Goal: Information Seeking & Learning: Check status

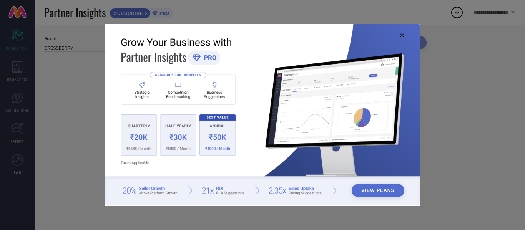
type input "All"
click at [402, 35] on icon at bounding box center [402, 35] width 5 height 5
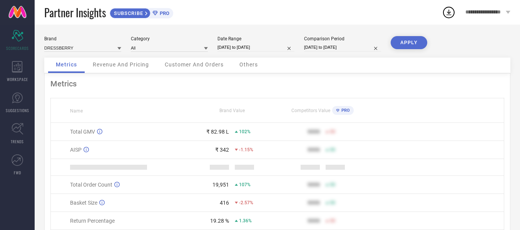
click at [255, 44] on input "[DATE] to [DATE]" at bounding box center [255, 47] width 77 height 8
select select "2"
select select "2025"
select select "3"
select select "2025"
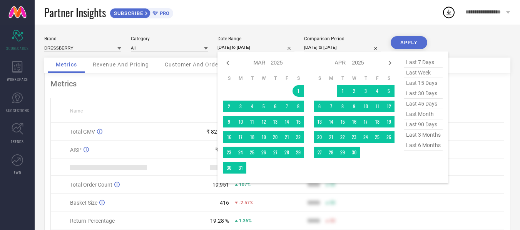
click at [415, 148] on span "last 6 months" at bounding box center [423, 145] width 38 height 10
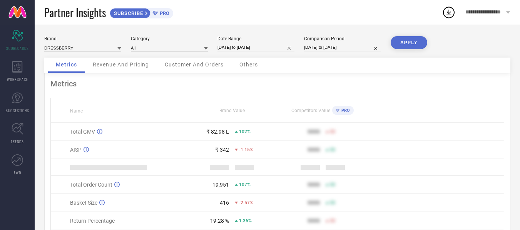
click at [405, 38] on button "APPLY" at bounding box center [408, 42] width 37 height 13
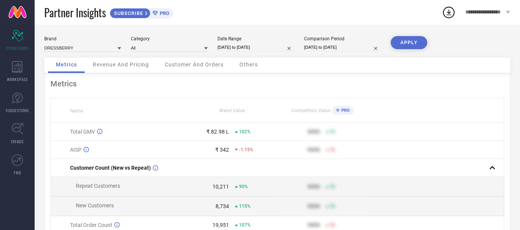
click at [103, 68] on div "Revenue And Pricing" at bounding box center [121, 65] width 72 height 15
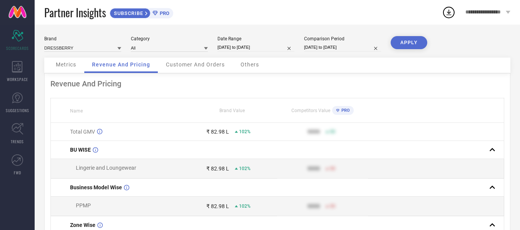
click at [173, 69] on div "Customer And Orders" at bounding box center [195, 65] width 74 height 15
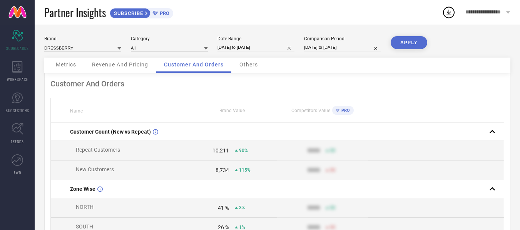
click at [244, 61] on div "Others" at bounding box center [249, 65] width 34 height 15
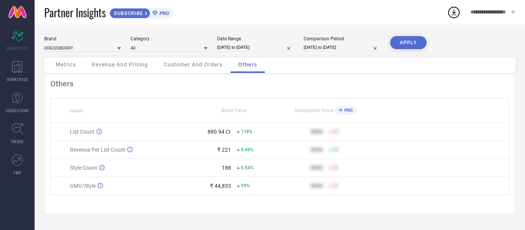
click at [63, 72] on div "Metrics" at bounding box center [66, 65] width 36 height 15
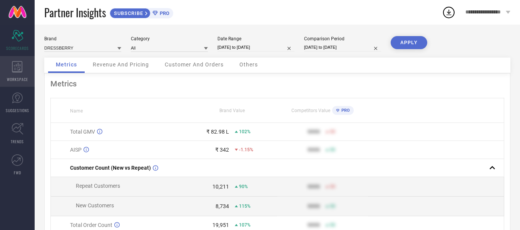
click at [27, 68] on div "WORKSPACE" at bounding box center [17, 71] width 35 height 31
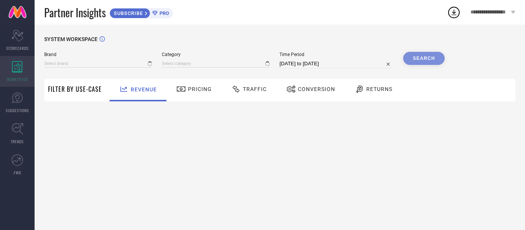
type input "DRESSBERRY"
type input "All"
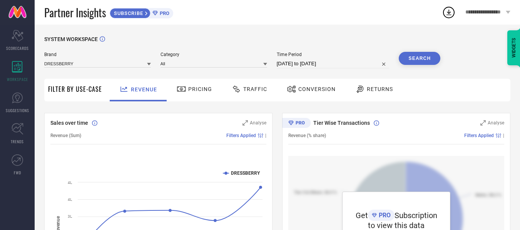
click at [197, 87] on span "Pricing" at bounding box center [200, 89] width 24 height 6
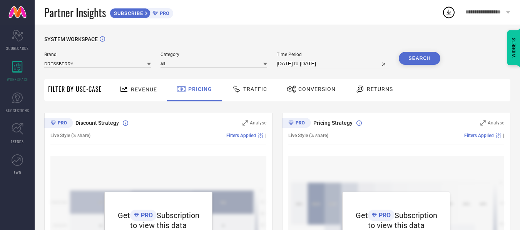
click at [255, 92] on span "Traffic" at bounding box center [255, 89] width 24 height 6
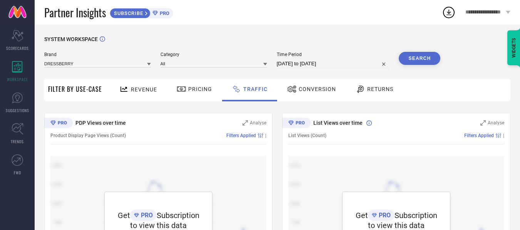
click at [137, 90] on span "Revenue" at bounding box center [144, 90] width 26 height 6
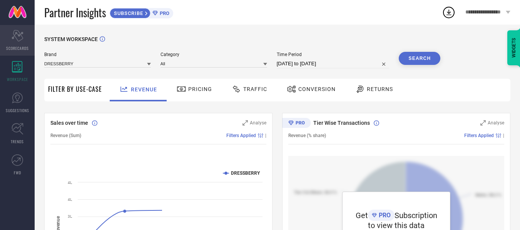
click at [18, 50] on span "SCORECARDS" at bounding box center [17, 48] width 23 height 6
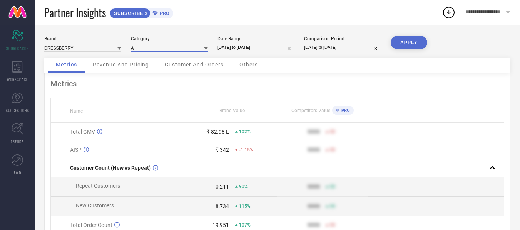
click at [164, 48] on input at bounding box center [169, 48] width 77 height 8
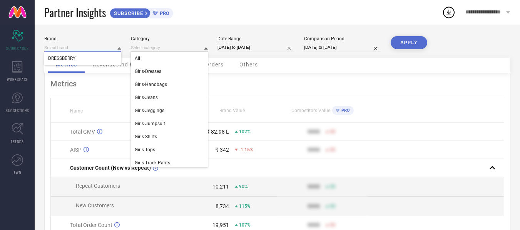
click at [110, 50] on input at bounding box center [82, 48] width 77 height 8
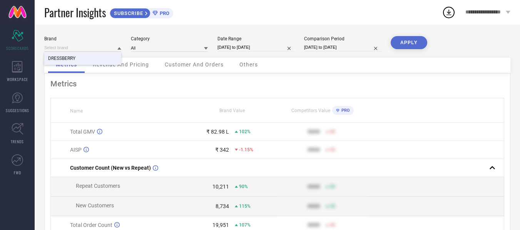
click at [129, 81] on div "Metrics" at bounding box center [277, 83] width 454 height 9
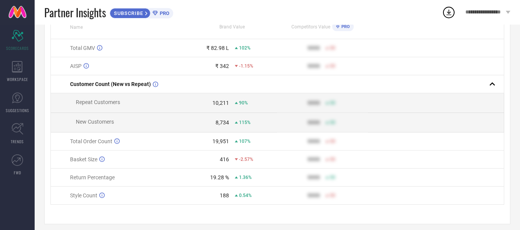
scroll to position [93, 0]
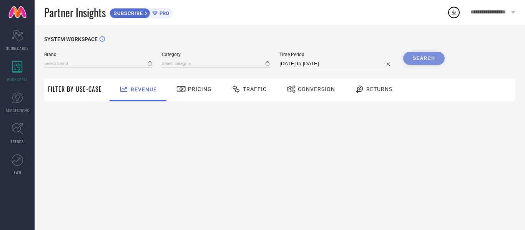
type input "DRESSBERRY"
type input "All"
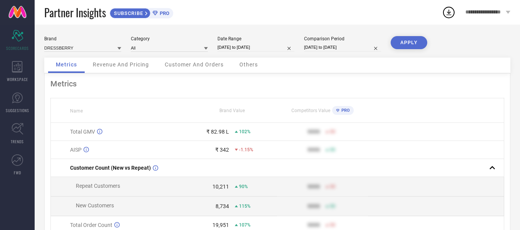
click at [115, 62] on span "Revenue And Pricing" at bounding box center [121, 65] width 56 height 6
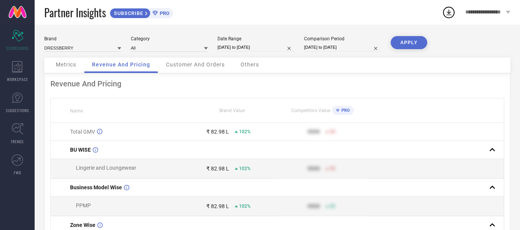
click at [177, 71] on div "Customer And Orders" at bounding box center [195, 65] width 74 height 15
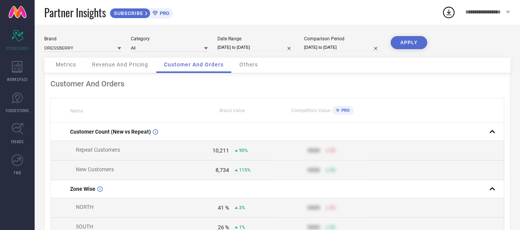
click at [240, 68] on div "Others" at bounding box center [249, 65] width 34 height 15
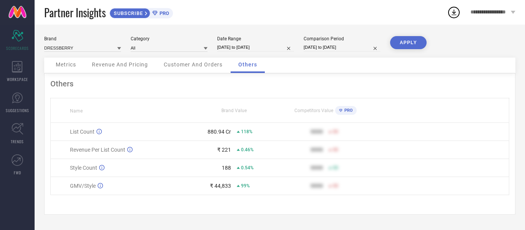
click at [80, 67] on div "Metrics" at bounding box center [66, 65] width 36 height 15
